Goal: Find specific page/section: Find specific page/section

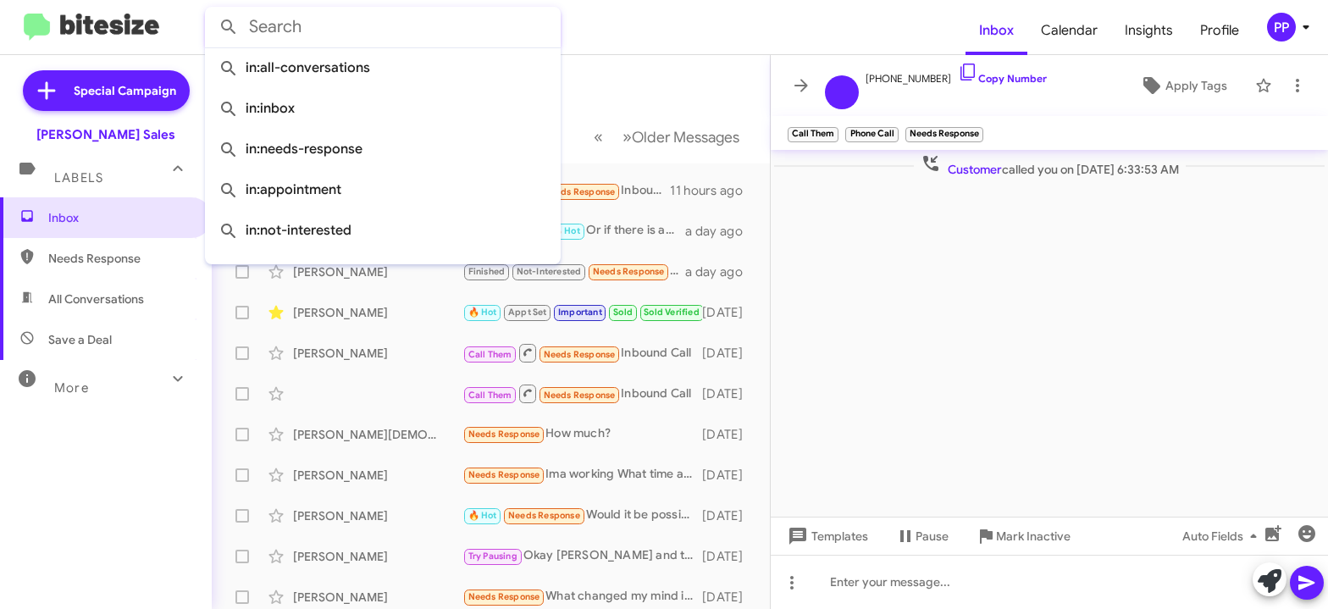
click at [300, 28] on input "text" at bounding box center [383, 27] width 356 height 41
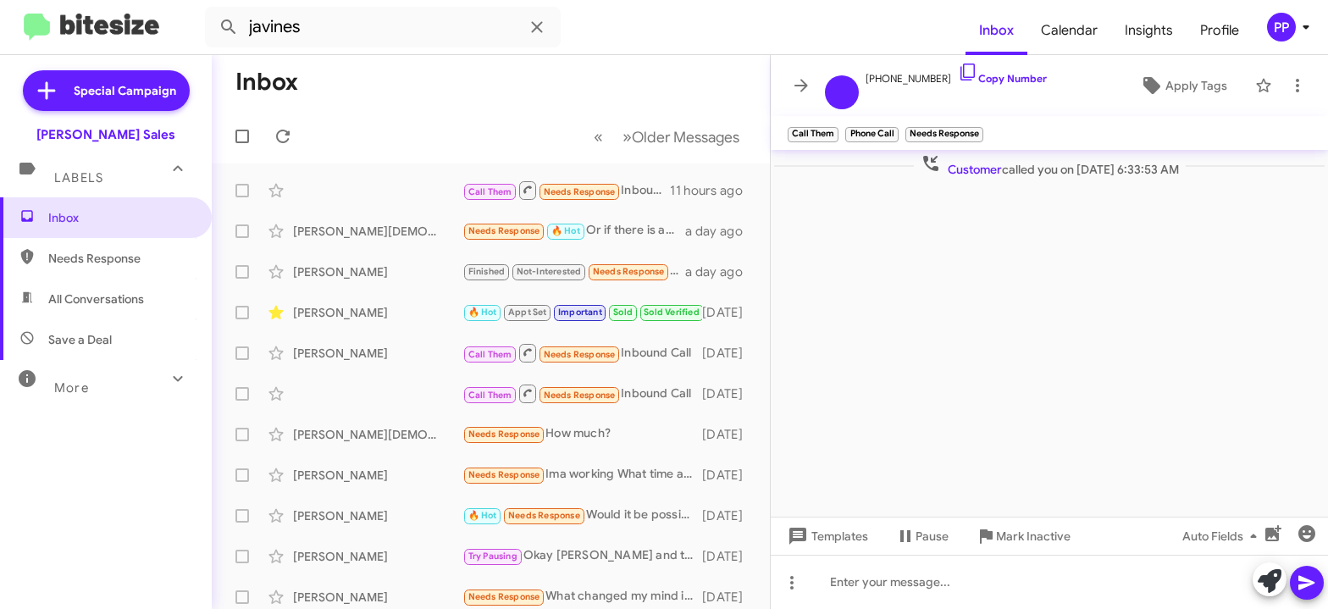
type input "javines"
click at [212, 10] on button at bounding box center [229, 27] width 34 height 34
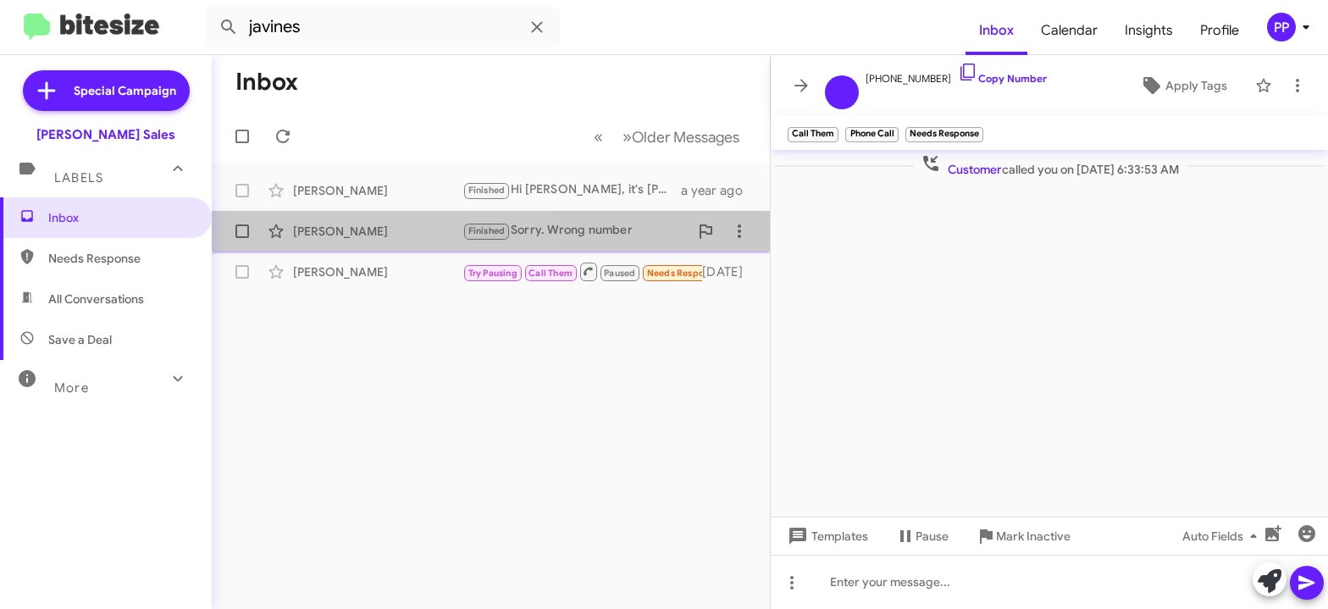
click at [340, 231] on div "[PERSON_NAME]" at bounding box center [377, 231] width 169 height 17
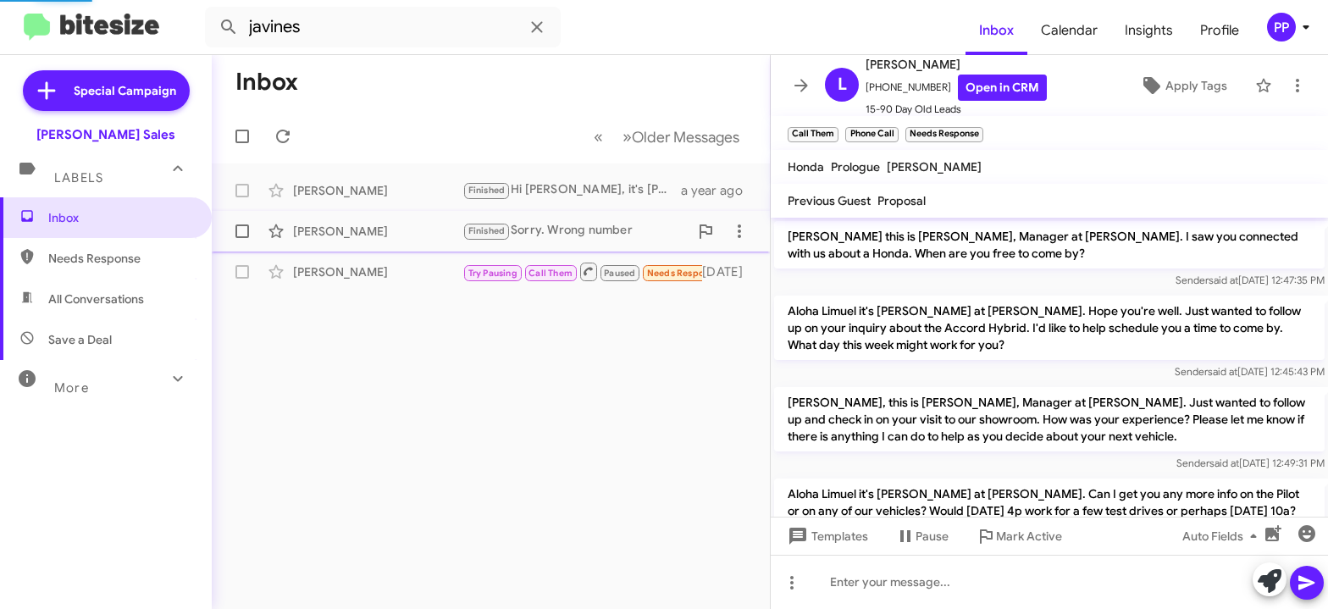
scroll to position [402, 0]
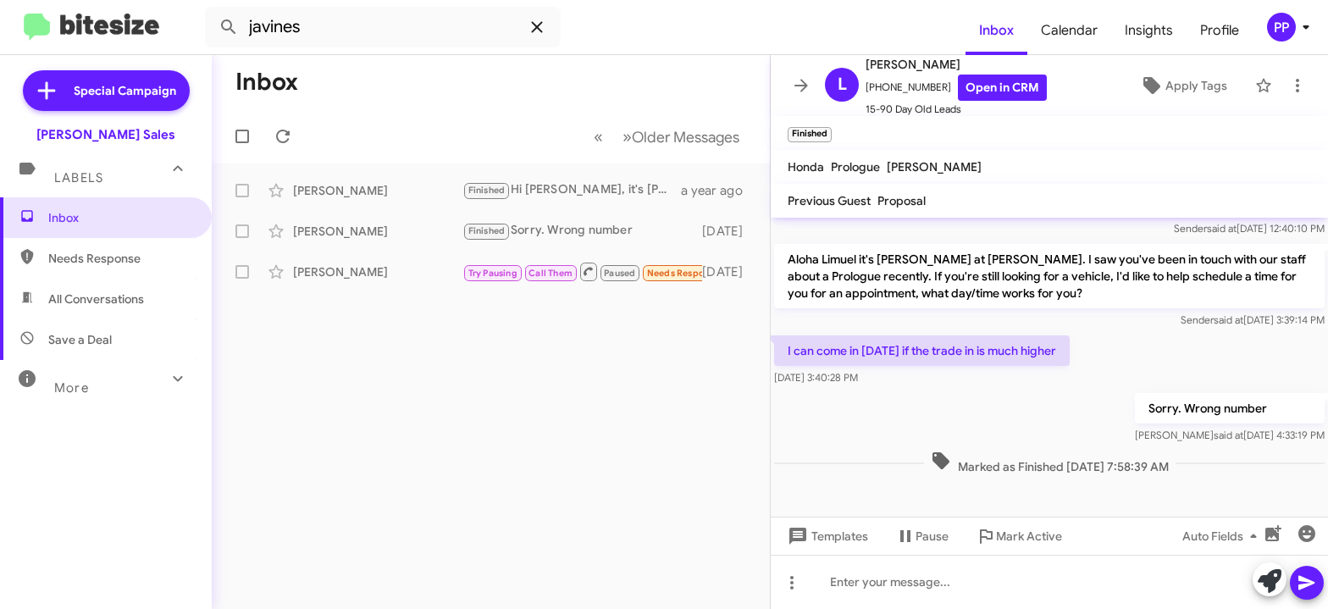
click at [540, 25] on icon at bounding box center [536, 26] width 11 height 11
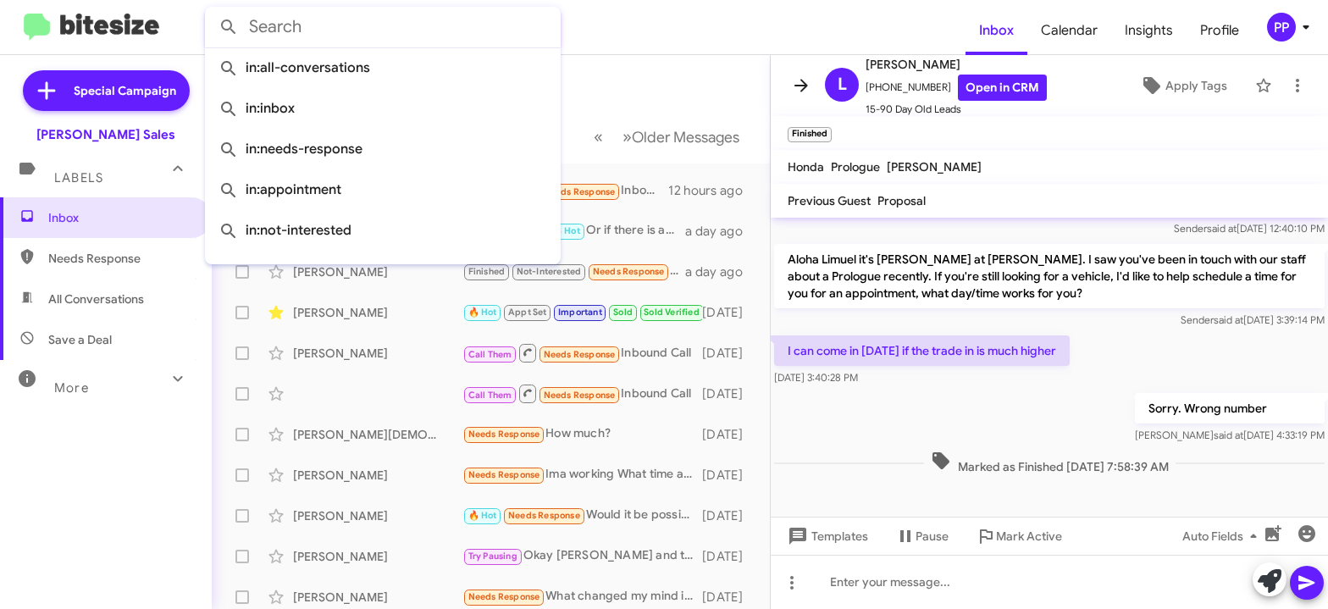
click at [795, 82] on icon at bounding box center [801, 85] width 20 height 20
